Goal: Task Accomplishment & Management: Manage account settings

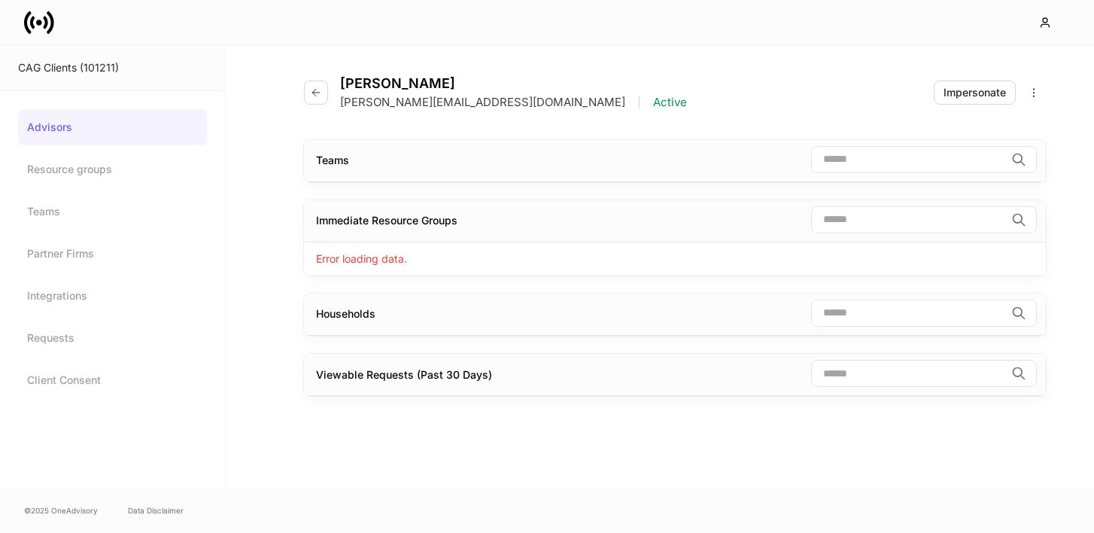
click at [44, 28] on icon at bounding box center [45, 22] width 5 height 13
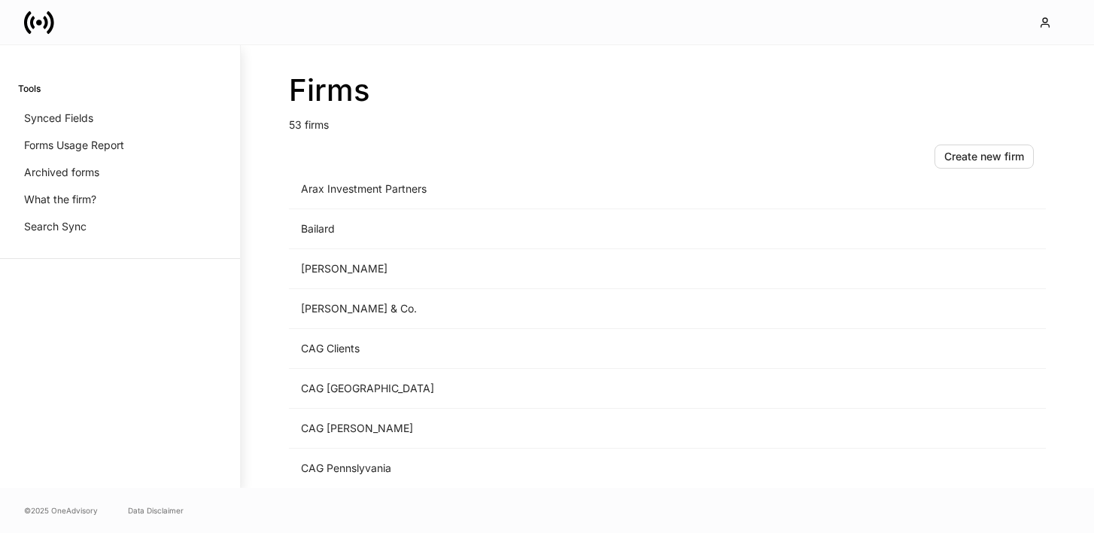
scroll to position [97, 0]
click at [336, 229] on td "Bailard" at bounding box center [542, 228] width 507 height 40
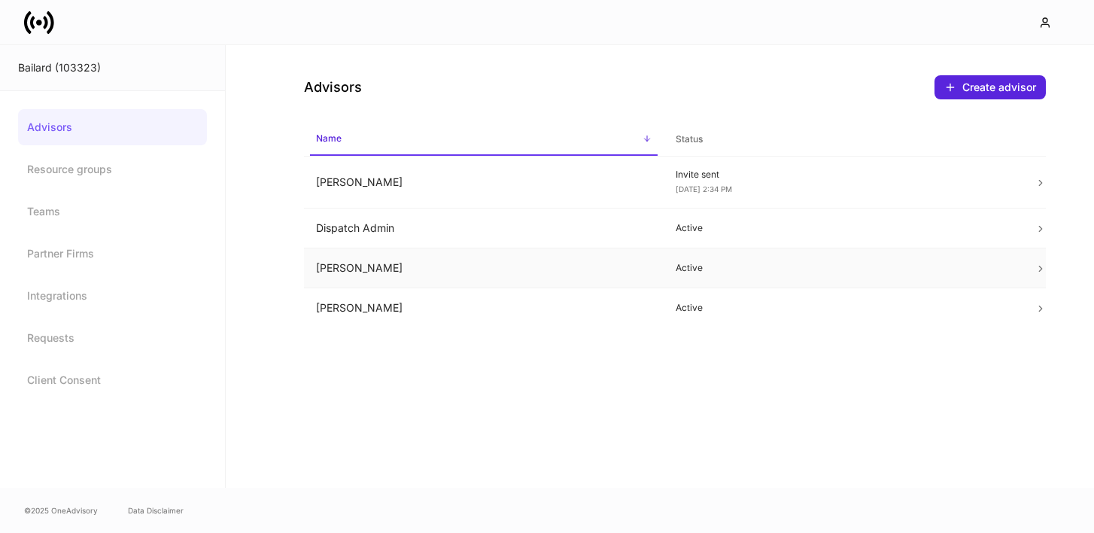
click at [803, 268] on p "Active" at bounding box center [844, 268] width 336 height 12
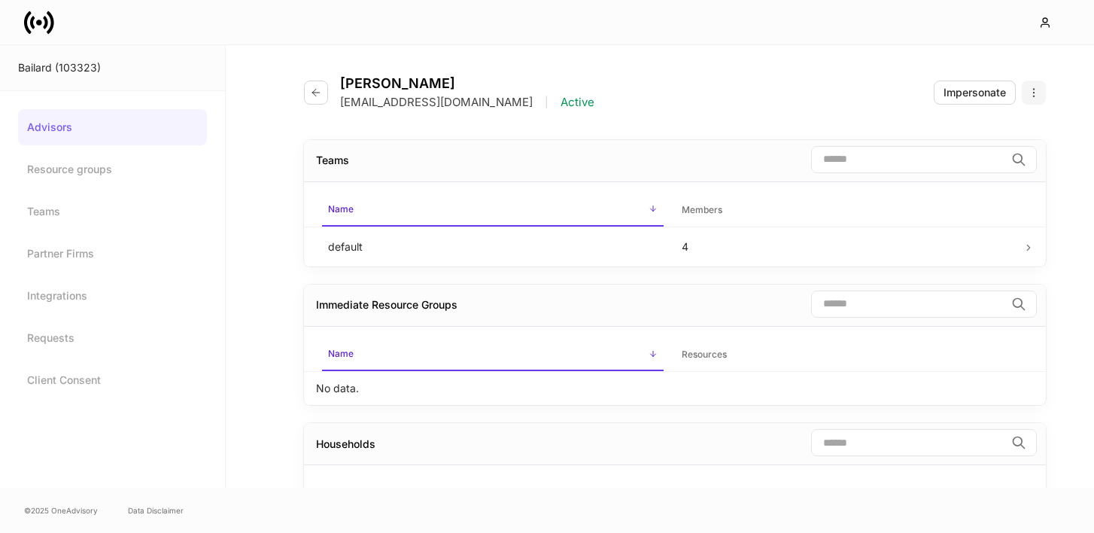
click at [1037, 93] on icon "button" at bounding box center [1034, 93] width 12 height 12
click at [985, 93] on div at bounding box center [547, 266] width 1094 height 533
click at [985, 93] on div "Impersonate" at bounding box center [975, 92] width 62 height 15
click at [315, 90] on icon "button" at bounding box center [316, 93] width 12 height 12
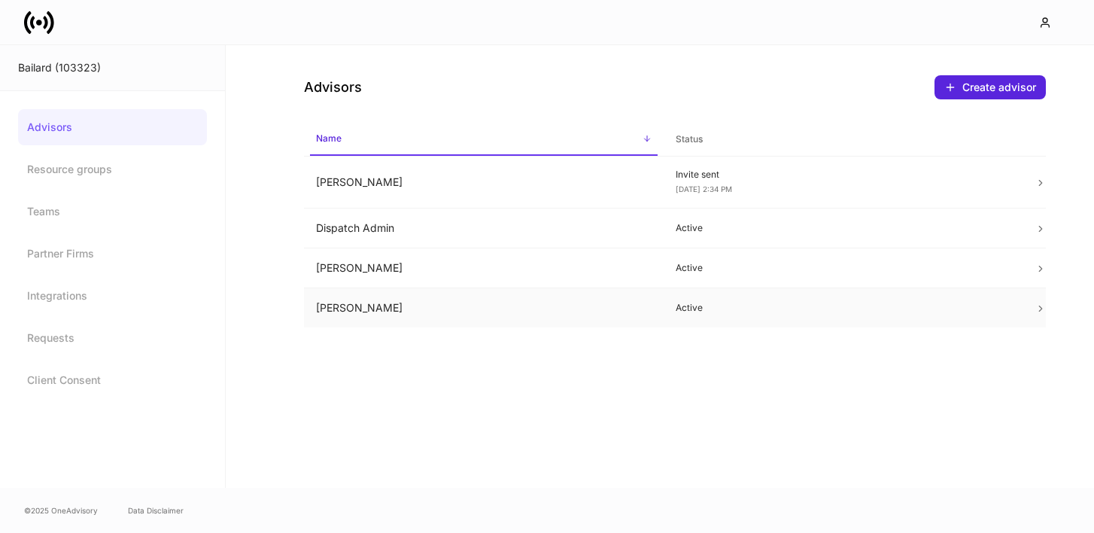
click at [491, 307] on td "[PERSON_NAME]" at bounding box center [484, 308] width 360 height 40
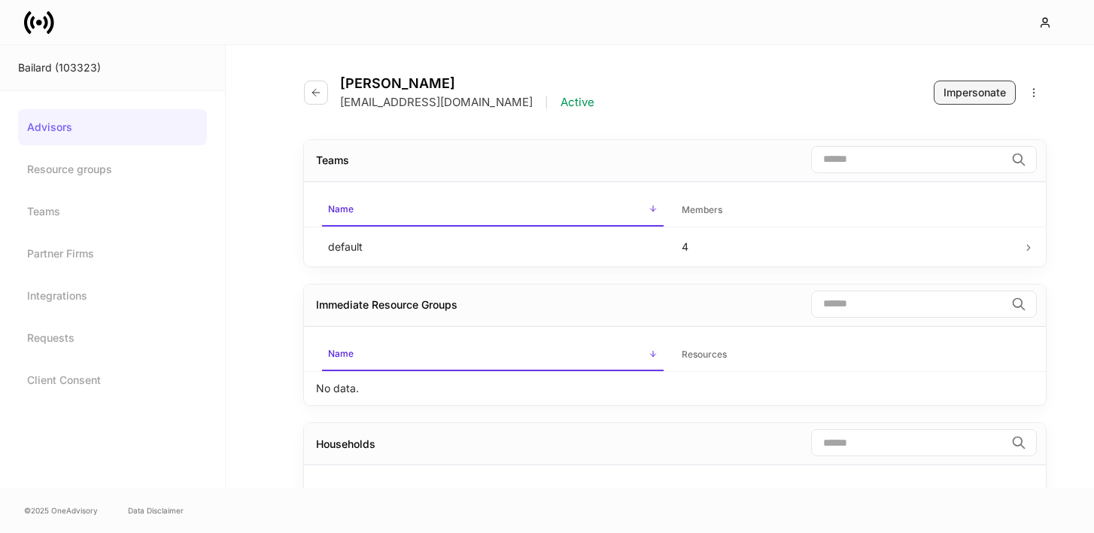
click at [979, 98] on div "Impersonate" at bounding box center [975, 92] width 62 height 15
